Goal: Find contact information: Find contact information

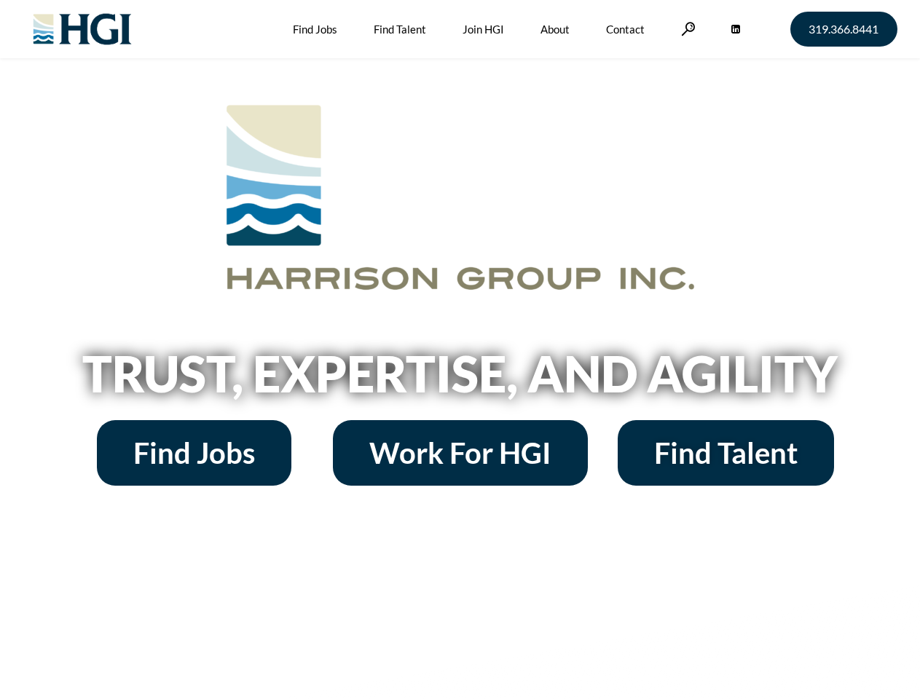
click at [460, 350] on h2 "Trust, Expertise, and Agility" at bounding box center [460, 374] width 831 height 50
click at [686, 28] on link at bounding box center [688, 29] width 15 height 14
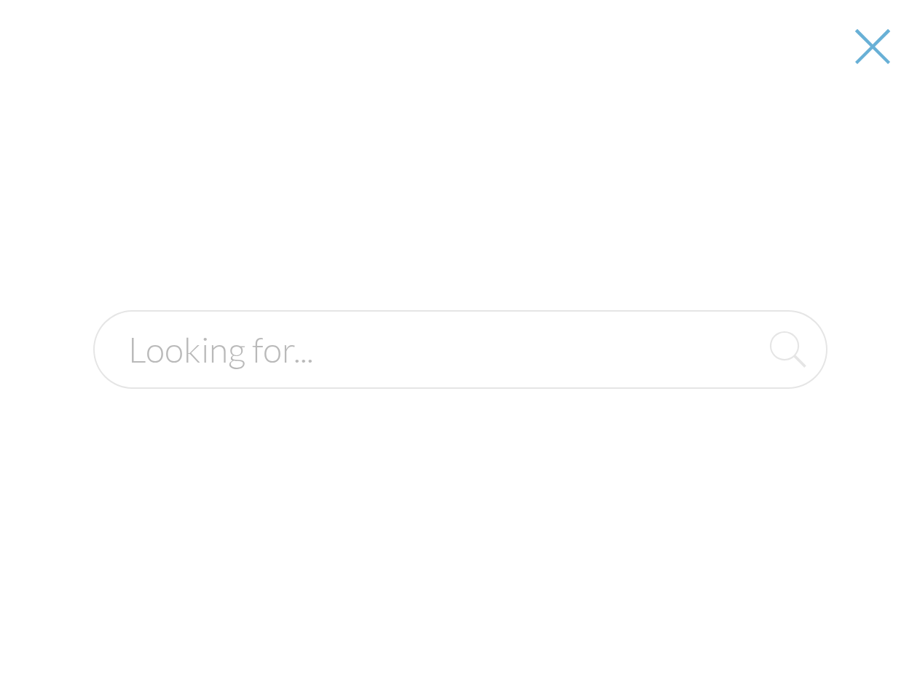
click at [460, 379] on div at bounding box center [460, 349] width 918 height 699
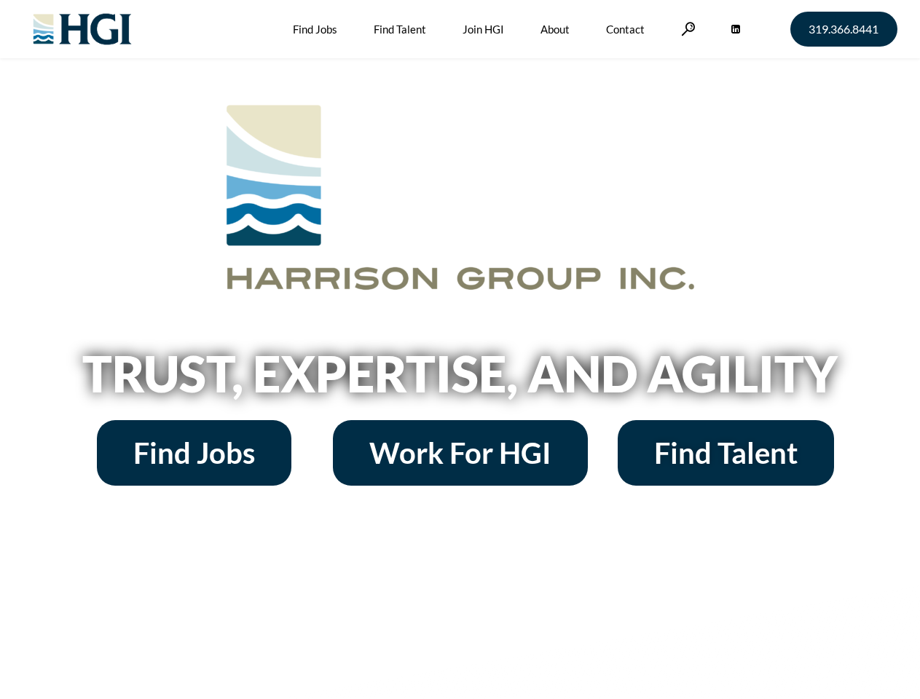
click at [460, 350] on h2 "Trust, Expertise, and Agility" at bounding box center [460, 374] width 831 height 50
click at [686, 28] on link at bounding box center [688, 29] width 15 height 14
